Goal: Task Accomplishment & Management: Complete application form

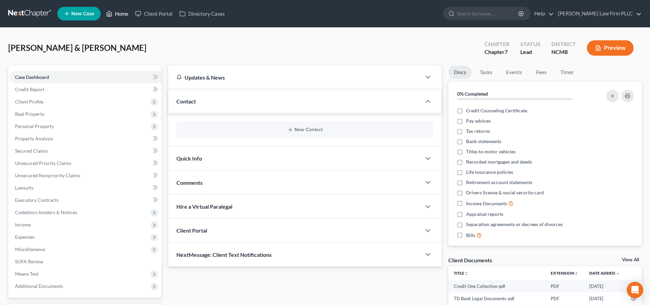
click at [116, 13] on link "Home" at bounding box center [117, 14] width 29 height 12
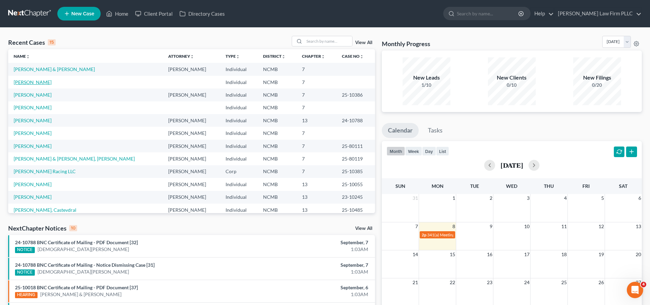
click at [28, 82] on link "[PERSON_NAME]" at bounding box center [33, 82] width 38 height 6
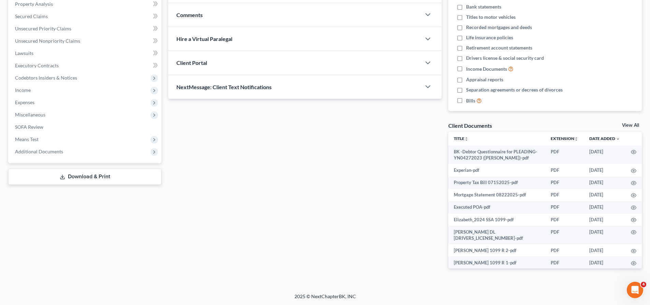
scroll to position [135, 0]
click at [50, 151] on span "Additional Documents" at bounding box center [39, 151] width 48 height 6
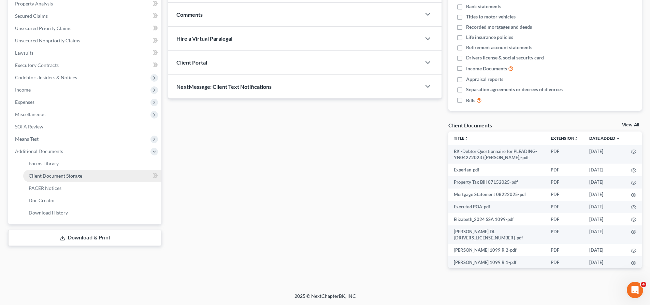
click at [85, 175] on link "Client Document Storage" at bounding box center [92, 176] width 138 height 12
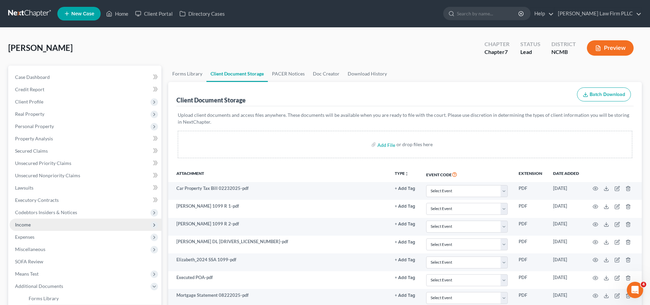
click at [26, 226] on span "Income" at bounding box center [23, 224] width 16 height 6
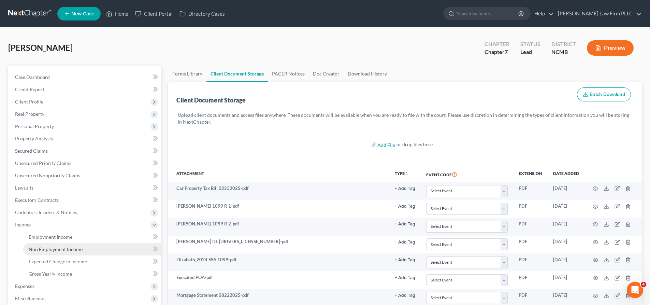
click at [41, 252] on link "Non Employment Income" at bounding box center [92, 249] width 138 height 12
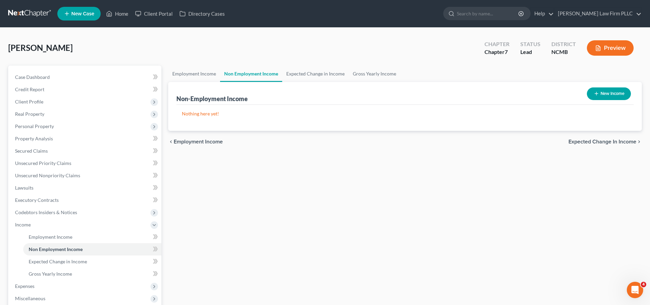
click at [617, 98] on button "New Income" at bounding box center [609, 93] width 44 height 13
select select "0"
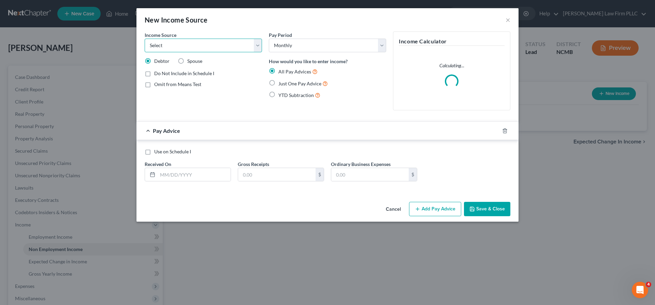
click at [256, 47] on select "Select Unemployment Disability (from employer) Pension Retirement Social Securi…" at bounding box center [203, 46] width 117 height 14
select select "4"
click at [145, 39] on select "Select Unemployment Disability (from employer) Pension Retirement Social Securi…" at bounding box center [203, 46] width 117 height 14
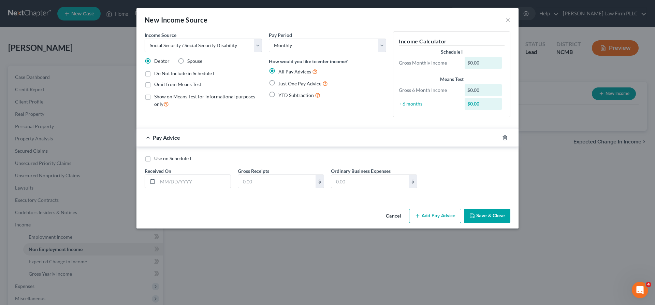
click at [278, 83] on label "Just One Pay Advice" at bounding box center [302, 83] width 49 height 8
click at [281, 83] on input "Just One Pay Advice" at bounding box center [283, 81] width 4 height 4
radio input "true"
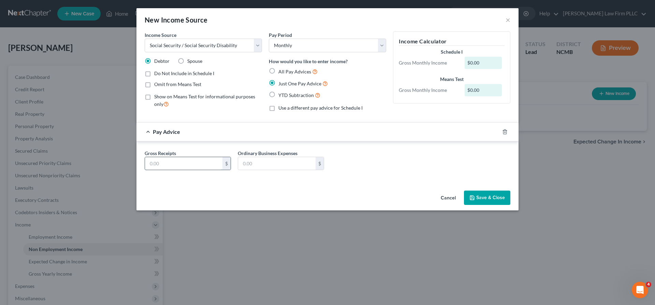
click at [175, 166] on input "text" at bounding box center [183, 163] width 77 height 13
click at [278, 71] on label "All Pay Advices" at bounding box center [297, 72] width 39 height 8
click at [281, 71] on input "All Pay Advices" at bounding box center [283, 70] width 4 height 4
radio input "true"
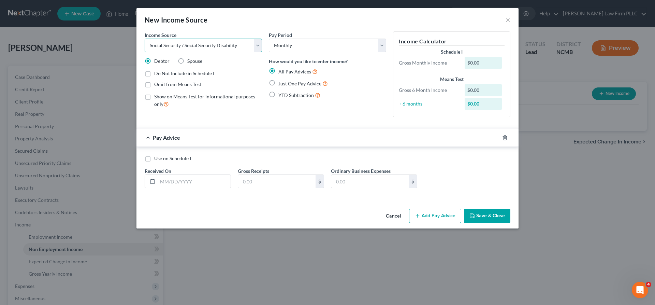
click at [258, 50] on select "Select Unemployment Disability (from employer) Pension Retirement Social Securi…" at bounding box center [203, 46] width 117 height 14
click at [145, 39] on select "Select Unemployment Disability (from employer) Pension Retirement Social Securi…" at bounding box center [203, 46] width 117 height 14
click at [278, 84] on label "Just One Pay Advice" at bounding box center [302, 83] width 49 height 8
click at [281, 84] on input "Just One Pay Advice" at bounding box center [283, 81] width 4 height 4
radio input "true"
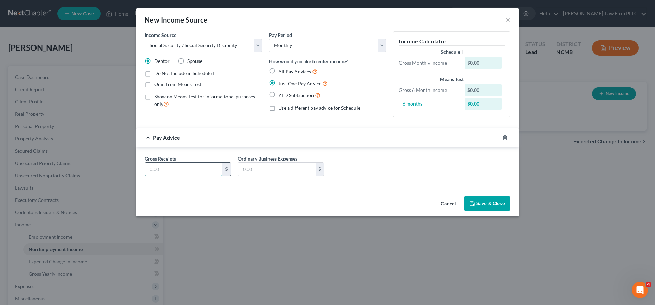
click at [189, 171] on input "text" at bounding box center [183, 168] width 77 height 13
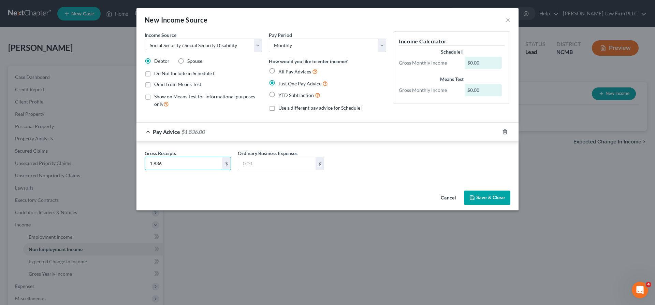
type input "1,836"
click at [494, 200] on button "Save & Close" at bounding box center [487, 197] width 46 height 14
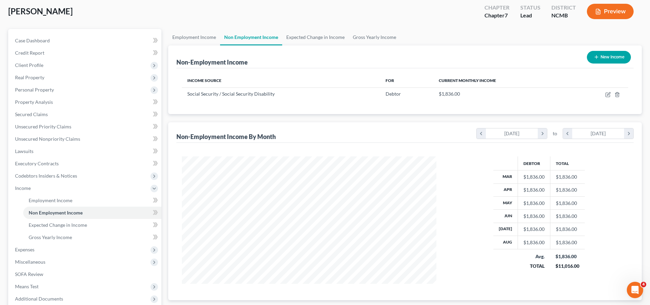
scroll to position [89, 0]
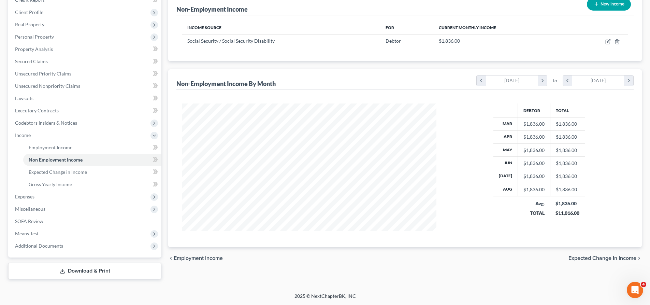
click at [244, 260] on div "chevron_left Employment Income Expected Change in Income chevron_right" at bounding box center [404, 258] width 473 height 22
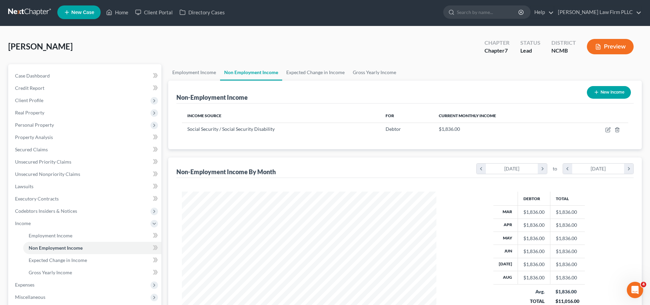
scroll to position [0, 0]
